Goal: Task Accomplishment & Management: Complete application form

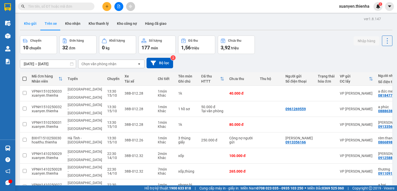
click at [32, 24] on button "Kho gửi" at bounding box center [30, 23] width 21 height 12
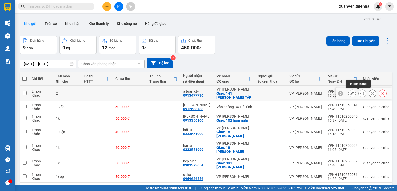
click at [359, 96] on button at bounding box center [362, 93] width 7 height 9
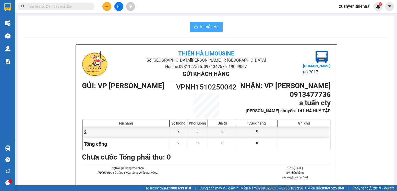
click at [209, 26] on span "In mẫu A5" at bounding box center [209, 26] width 18 height 6
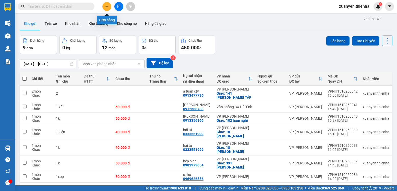
click at [107, 8] on icon "plus" at bounding box center [107, 7] width 4 height 4
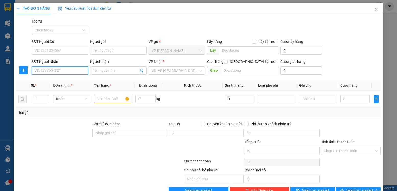
click at [71, 74] on input "SĐT Người Nhận" at bounding box center [60, 70] width 56 height 8
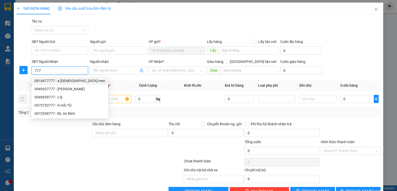
click at [71, 83] on div "0818477777 - a [DEMOGRAPHIC_DATA] men" at bounding box center [69, 81] width 71 height 6
type input "0818477777"
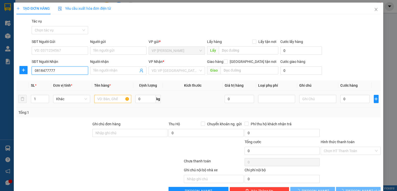
type input "a đức men"
type input "0818477777"
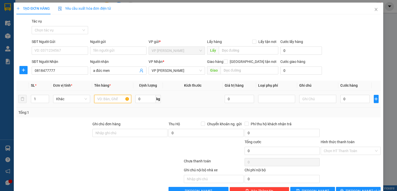
click at [108, 102] on input "text" at bounding box center [112, 99] width 37 height 8
type input "1K"
click at [340, 99] on input "0" at bounding box center [354, 99] width 29 height 8
type input "5"
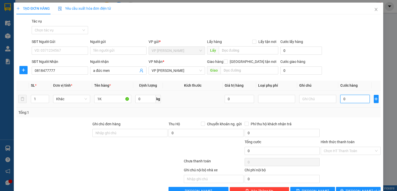
type input "5"
type input "50"
type input "500"
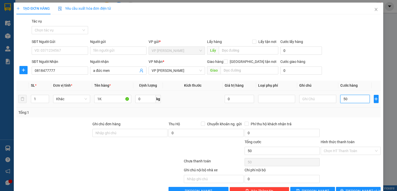
type input "500"
type input "5.000"
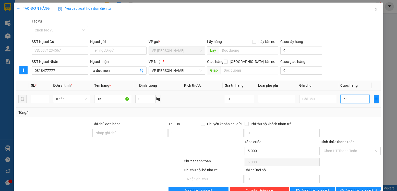
type input "50.000"
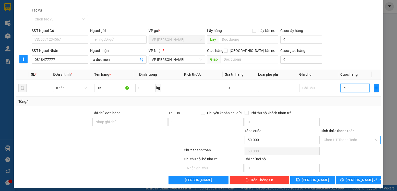
scroll to position [14, 0]
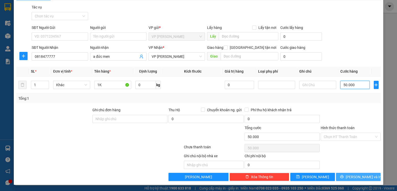
type input "50.000"
click at [344, 178] on icon "printer" at bounding box center [342, 177] width 4 height 4
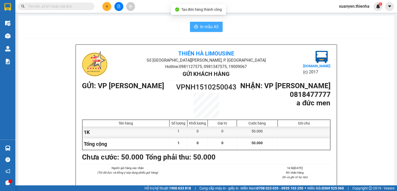
click at [205, 29] on span "In mẫu A5" at bounding box center [209, 26] width 18 height 6
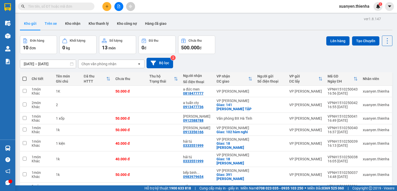
click at [49, 27] on button "Trên xe" at bounding box center [51, 23] width 20 height 12
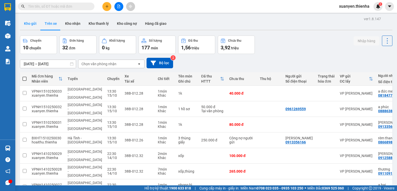
click at [33, 25] on button "Kho gửi" at bounding box center [30, 23] width 21 height 12
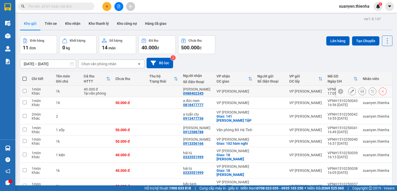
click at [360, 89] on button at bounding box center [362, 91] width 7 height 9
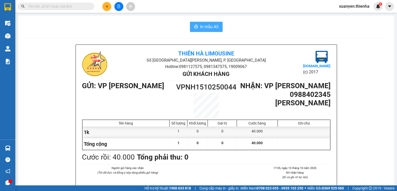
click at [212, 28] on span "In mẫu A5" at bounding box center [209, 26] width 18 height 6
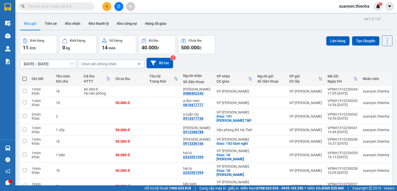
scroll to position [60, 0]
click at [227, 63] on div "[DATE] – [DATE] Press the down arrow key to interact with the calendar and sele…" at bounding box center [206, 63] width 373 height 10
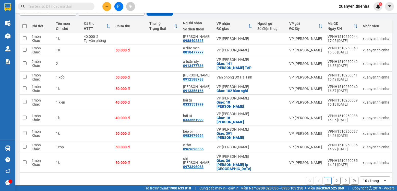
click at [108, 8] on icon "plus" at bounding box center [107, 7] width 4 height 4
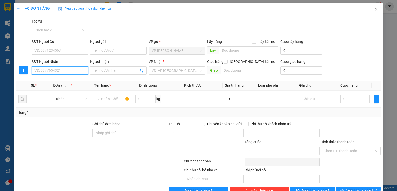
click at [66, 68] on input "SĐT Người Nhận" at bounding box center [60, 70] width 56 height 8
click at [64, 79] on div "0979942765 - chị [PERSON_NAME]" at bounding box center [62, 81] width 56 height 6
type input "0979942765"
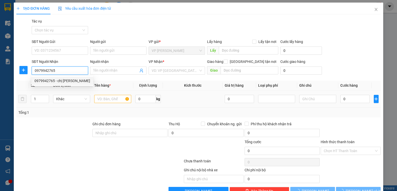
type input "chị [PERSON_NAME]"
checkbox input "true"
type input "360 [PERSON_NAME]"
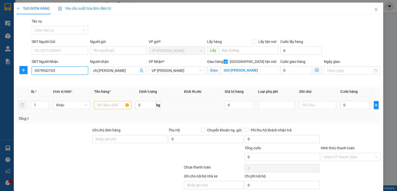
type input "0979942765"
click at [104, 103] on input "text" at bounding box center [112, 105] width 37 height 8
type input "1K"
click at [340, 105] on input "0" at bounding box center [354, 105] width 29 height 8
type input "5"
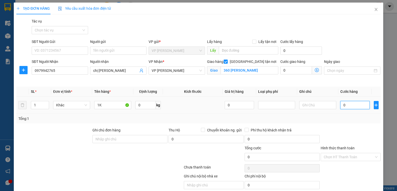
type input "5"
type input "50"
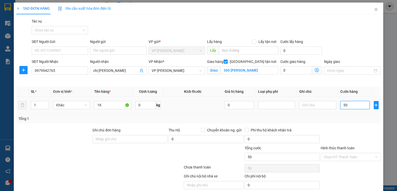
type input "500"
type input "5.000"
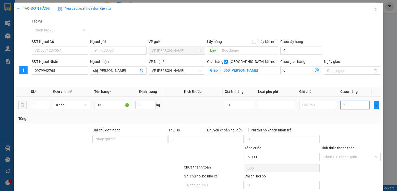
type input "5.000"
type input "50.000"
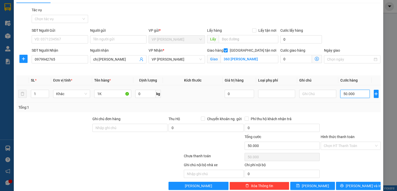
scroll to position [20, 0]
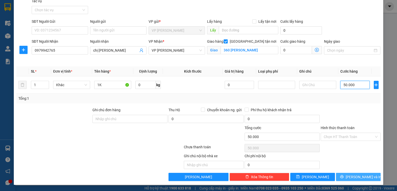
type input "50.000"
click at [344, 175] on icon "printer" at bounding box center [342, 177] width 4 height 4
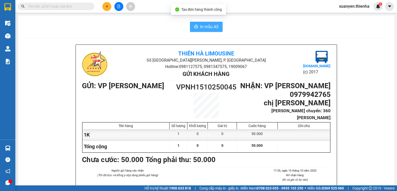
click at [211, 26] on span "In mẫu A5" at bounding box center [209, 26] width 18 height 6
